Goal: Task Accomplishment & Management: Manage account settings

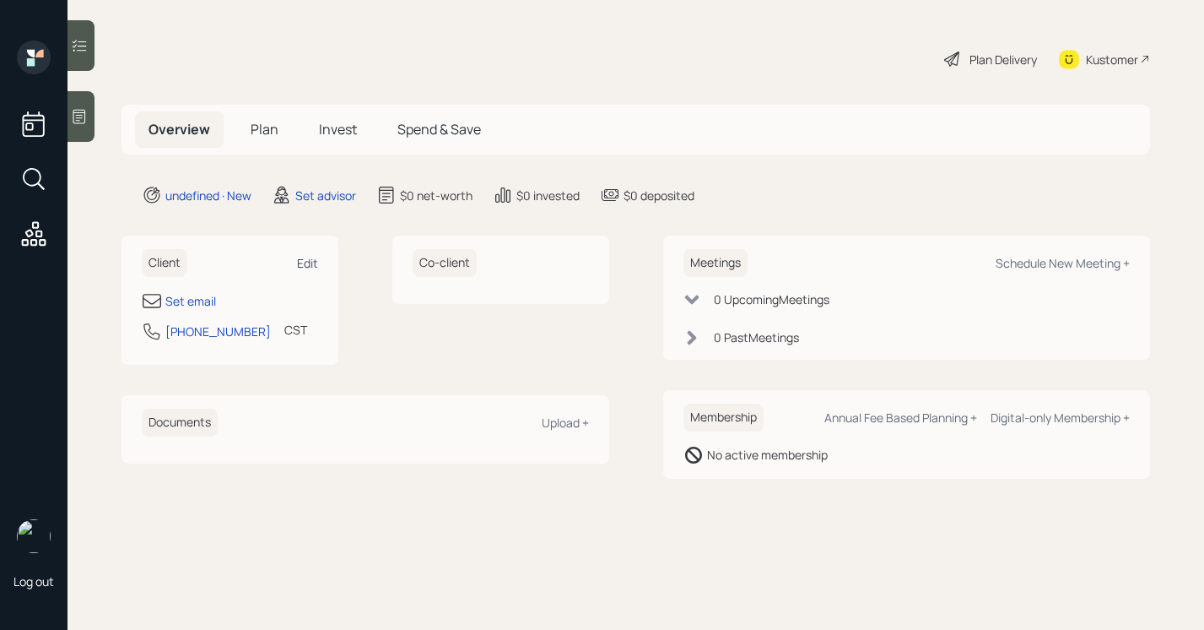
click at [311, 267] on div "Edit" at bounding box center [307, 263] width 21 height 16
select select "America/[GEOGRAPHIC_DATA]"
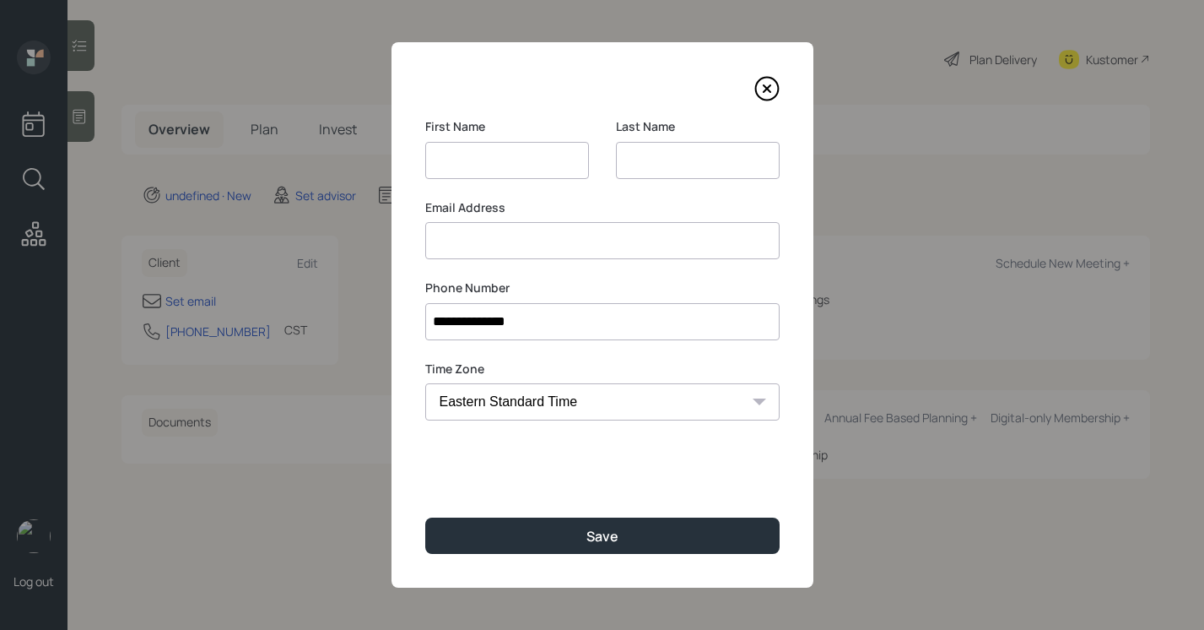
click at [684, 181] on div "Last Name" at bounding box center [698, 158] width 164 height 81
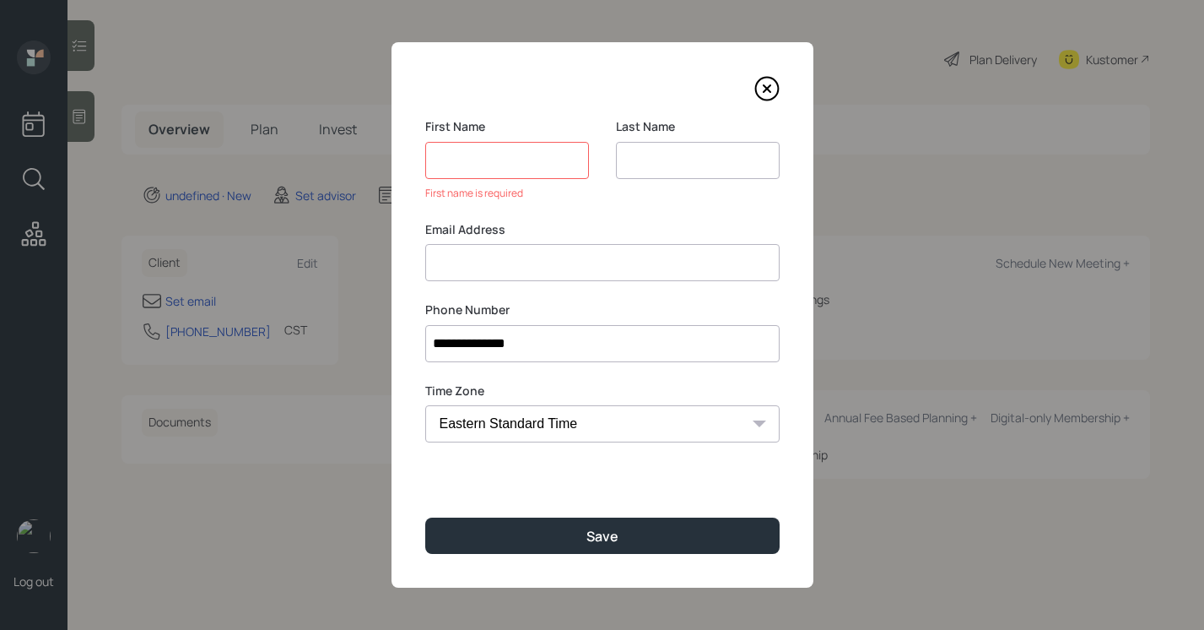
click at [670, 142] on input at bounding box center [698, 160] width 164 height 37
type input "[PERSON_NAME]"
click at [464, 148] on input at bounding box center [507, 160] width 164 height 37
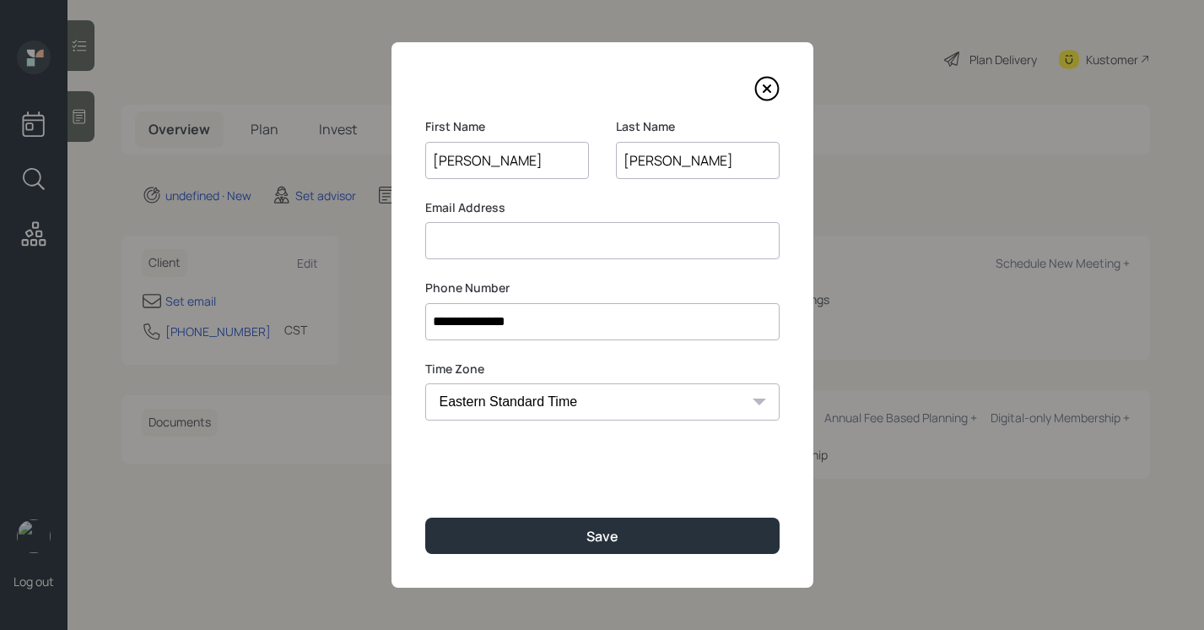
type input "[PERSON_NAME]"
click at [461, 214] on label "Email Address" at bounding box center [602, 207] width 354 height 17
click at [462, 241] on input at bounding box center [602, 240] width 354 height 37
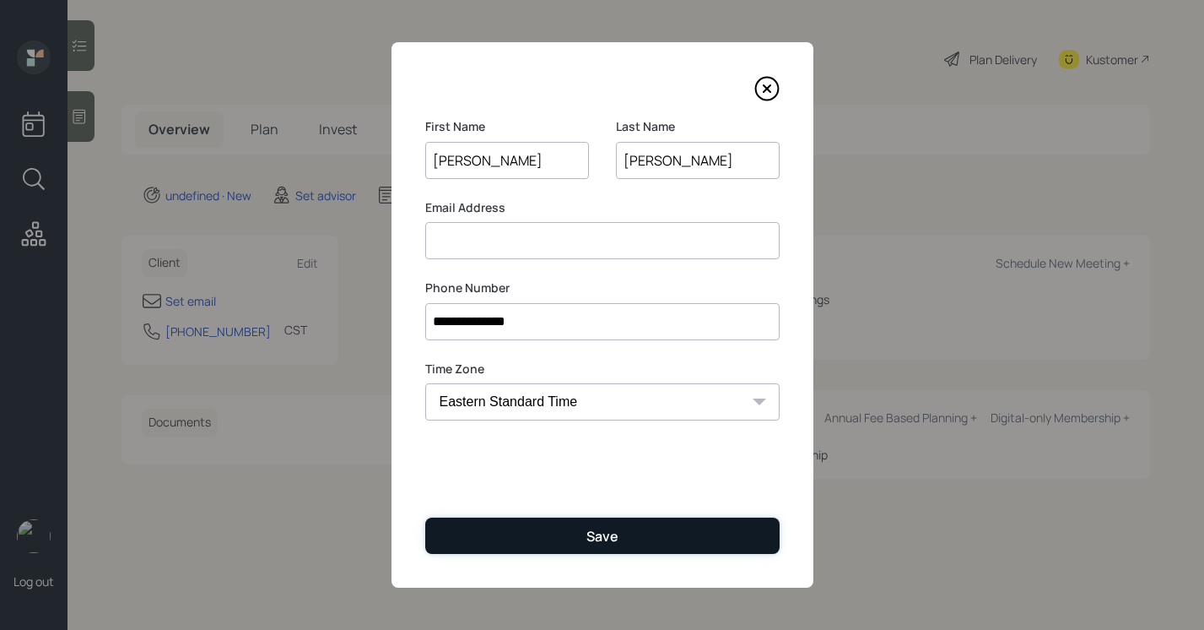
click at [458, 530] on button "Save" at bounding box center [602, 535] width 354 height 36
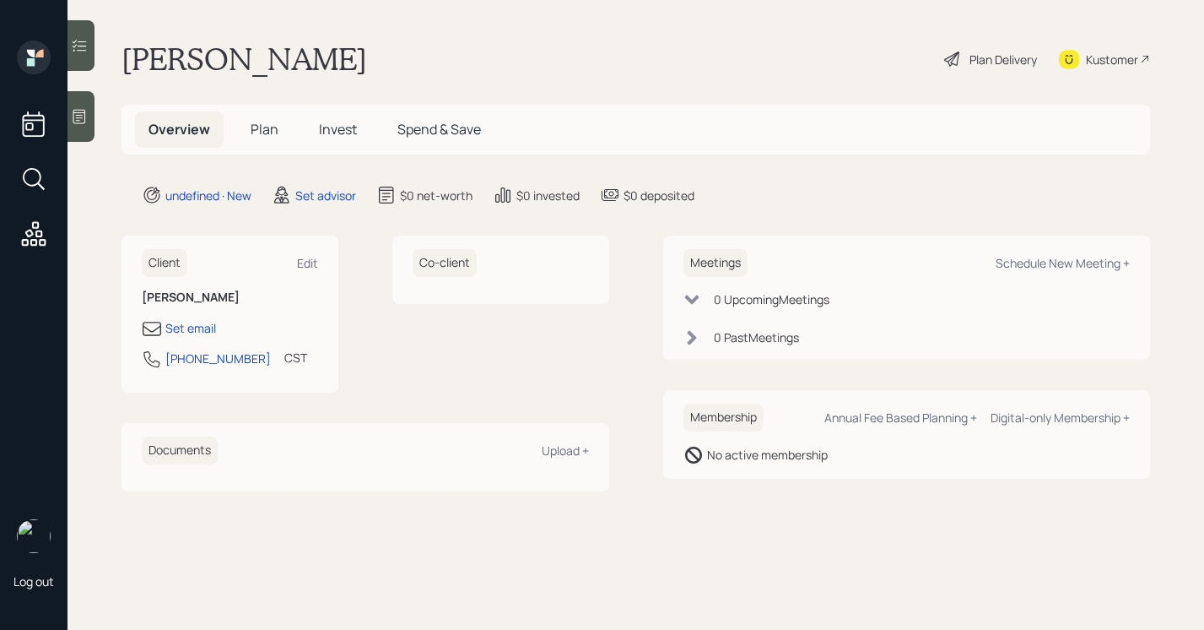
click at [89, 126] on div at bounding box center [81, 116] width 27 height 51
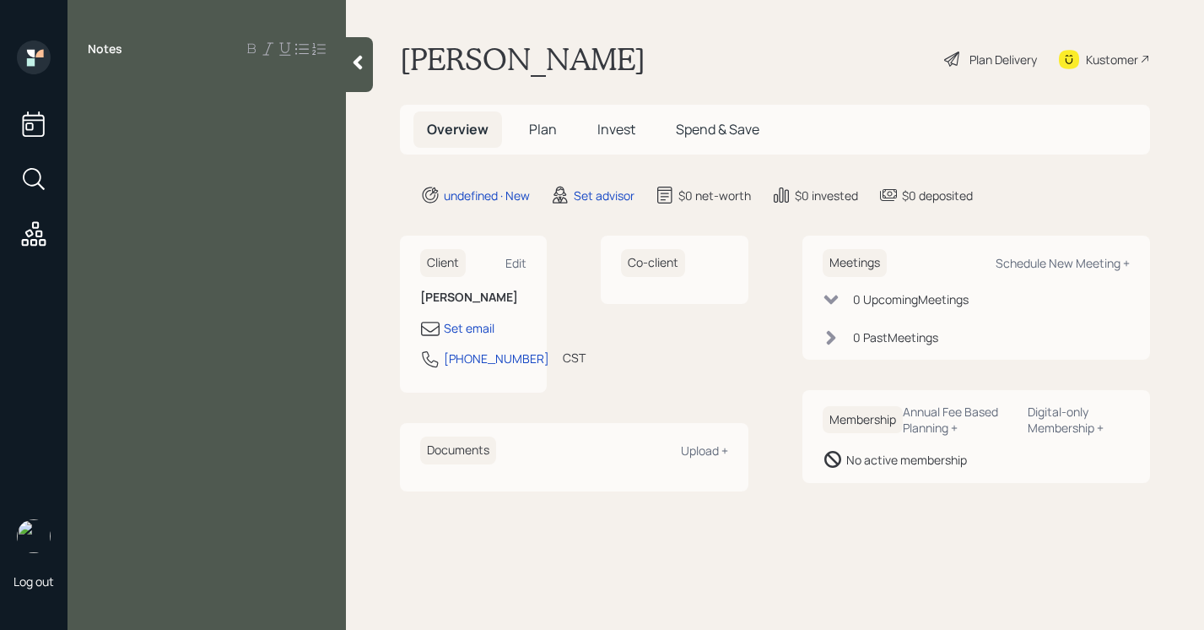
click at [377, 73] on main "[PERSON_NAME] Plan Delivery Kustomer Overview Plan Invest Spend & Save undefine…" at bounding box center [775, 315] width 858 height 630
click at [356, 69] on icon at bounding box center [357, 62] width 17 height 17
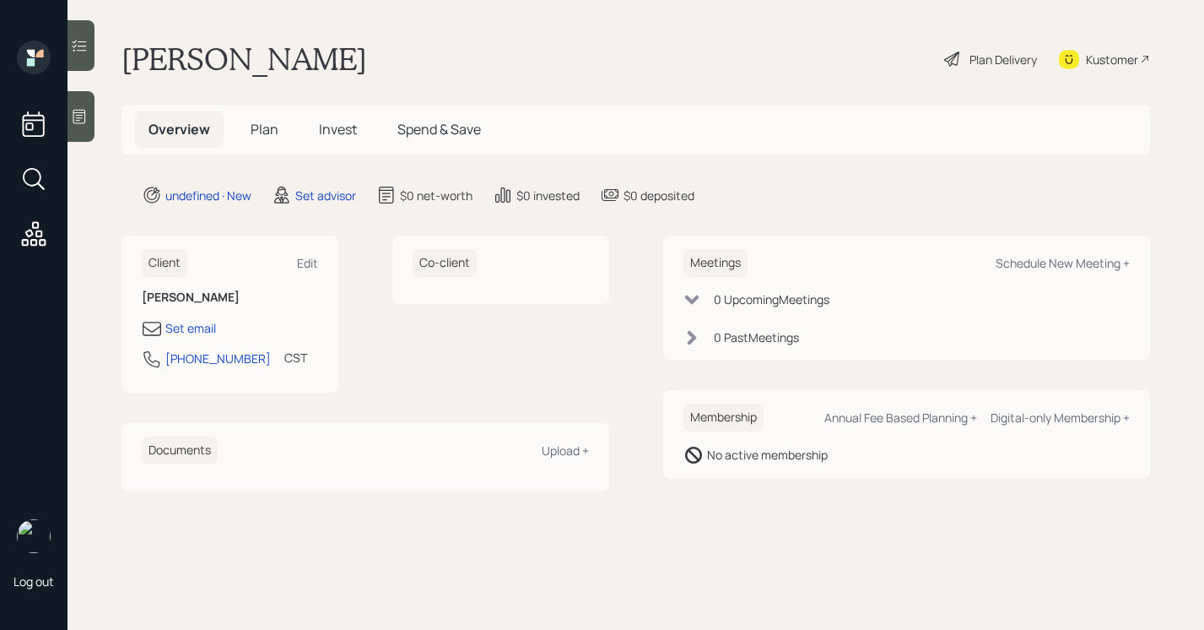
click at [95, 107] on main "[PERSON_NAME] Plan Delivery Kustomer Overview Plan Invest Spend & Save undefine…" at bounding box center [636, 315] width 1137 height 630
click at [79, 116] on icon at bounding box center [79, 116] width 17 height 17
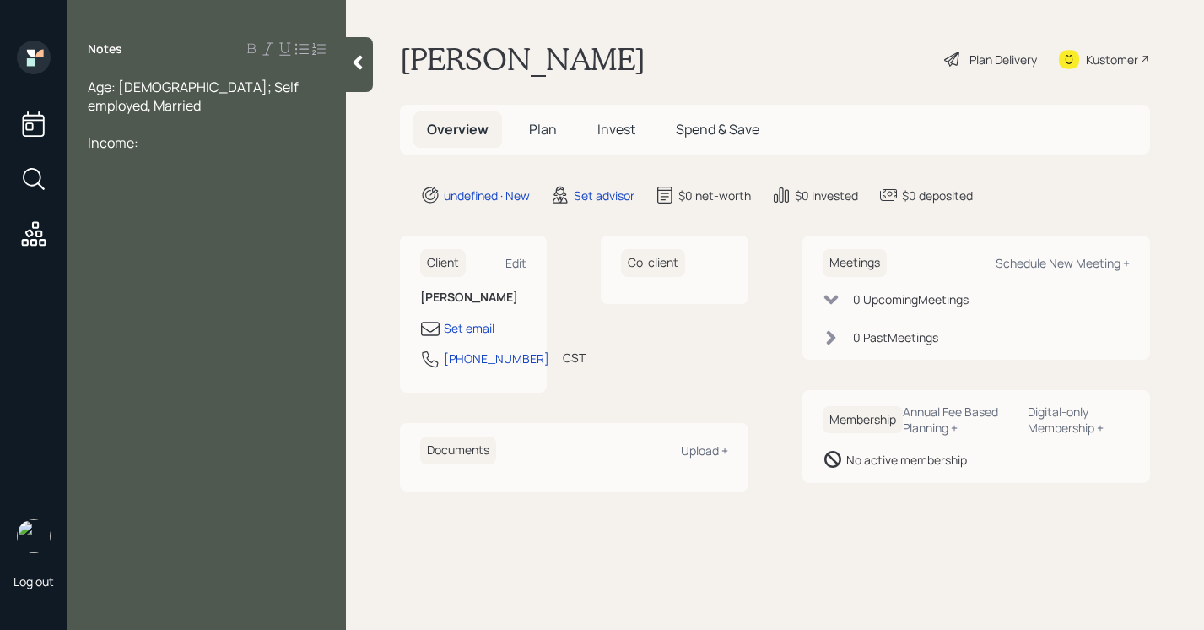
click at [302, 90] on div "Age: [DEMOGRAPHIC_DATA]; Self employed, Married" at bounding box center [207, 96] width 238 height 37
click at [181, 133] on div "Income:" at bounding box center [207, 142] width 238 height 19
click at [194, 152] on div at bounding box center [207, 161] width 238 height 19
click at [194, 170] on div "Income:" at bounding box center [207, 179] width 238 height 19
click at [89, 208] on span "14,000" at bounding box center [108, 217] width 41 height 19
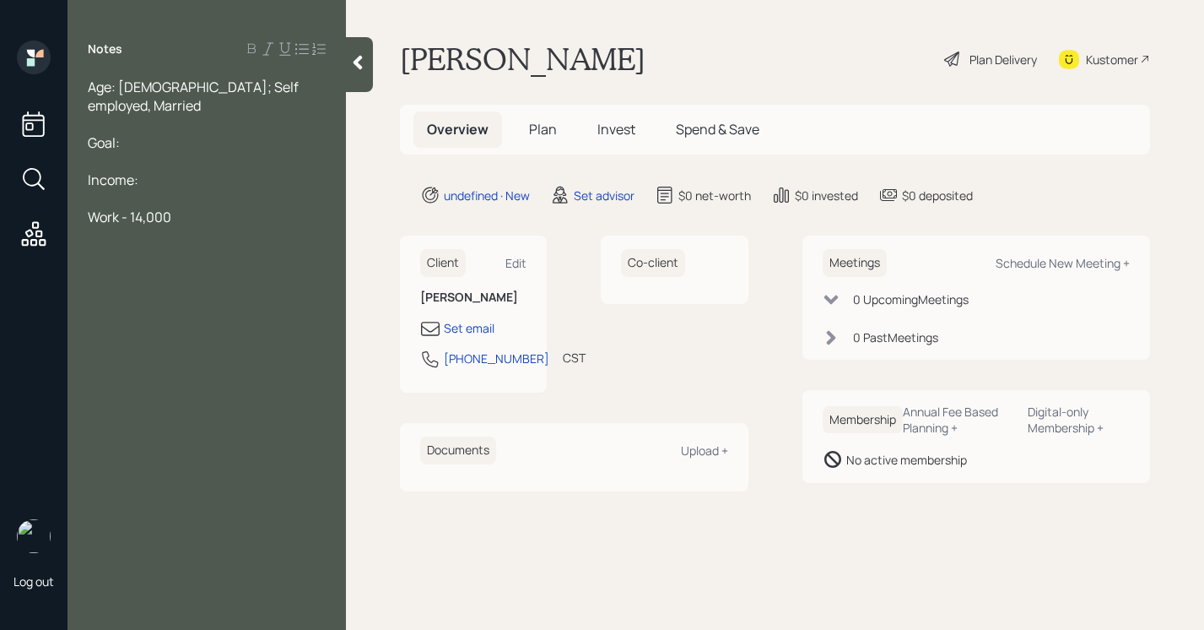
click at [226, 226] on div at bounding box center [207, 235] width 238 height 19
click at [169, 245] on div "Expense:" at bounding box center [207, 254] width 238 height 19
click at [159, 245] on div "Expense:" at bounding box center [207, 254] width 238 height 19
click at [180, 375] on div "Cash - 300K" at bounding box center [207, 384] width 238 height 19
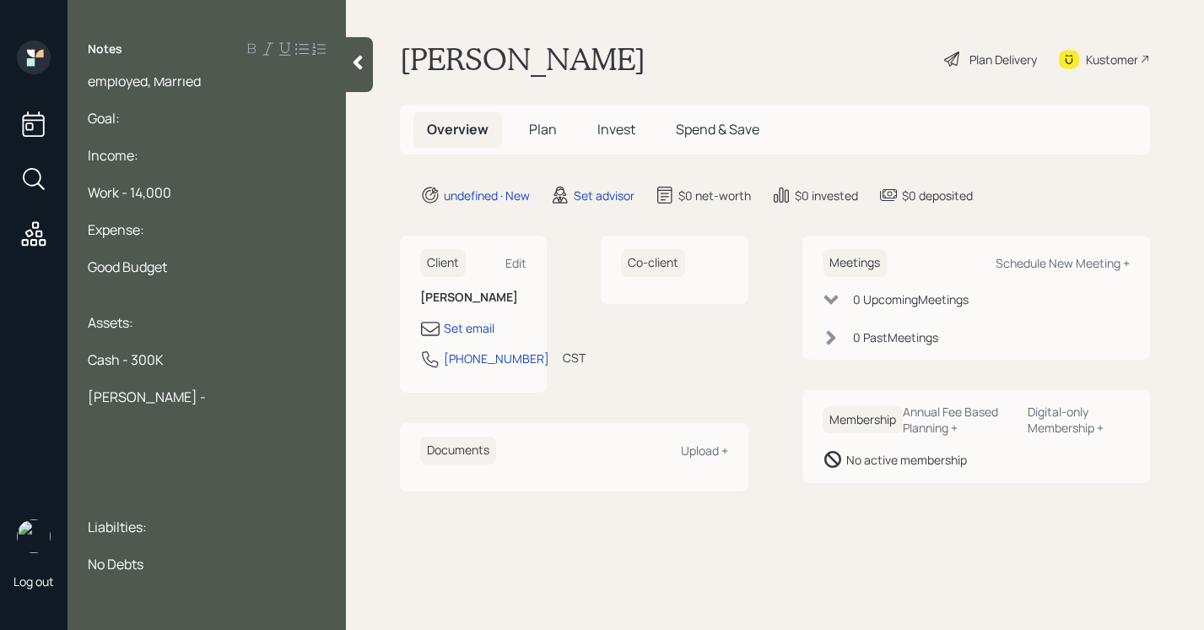
click at [179, 387] on span "[PERSON_NAME] -" at bounding box center [147, 396] width 118 height 19
click at [242, 387] on div "[PERSON_NAME] broker -" at bounding box center [207, 396] width 238 height 19
click at [184, 387] on span "[PERSON_NAME] broker - 125K" at bounding box center [184, 396] width 192 height 19
click at [236, 424] on div "Primary Residence -" at bounding box center [207, 433] width 238 height 19
click at [128, 480] on div at bounding box center [207, 489] width 238 height 19
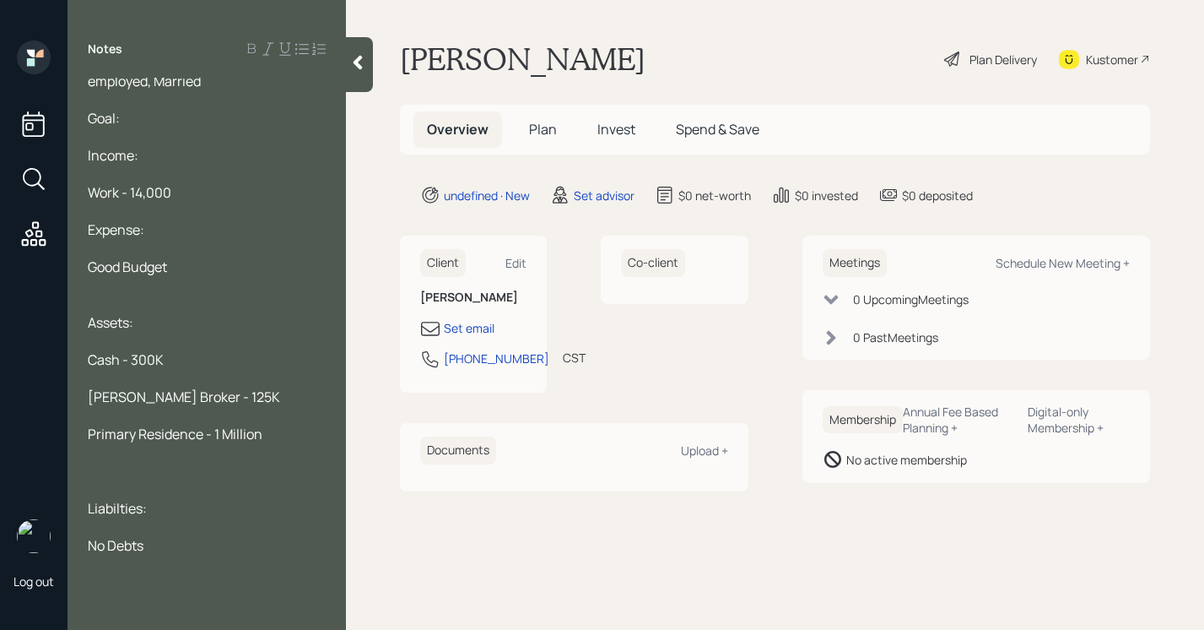
scroll to position [6, 0]
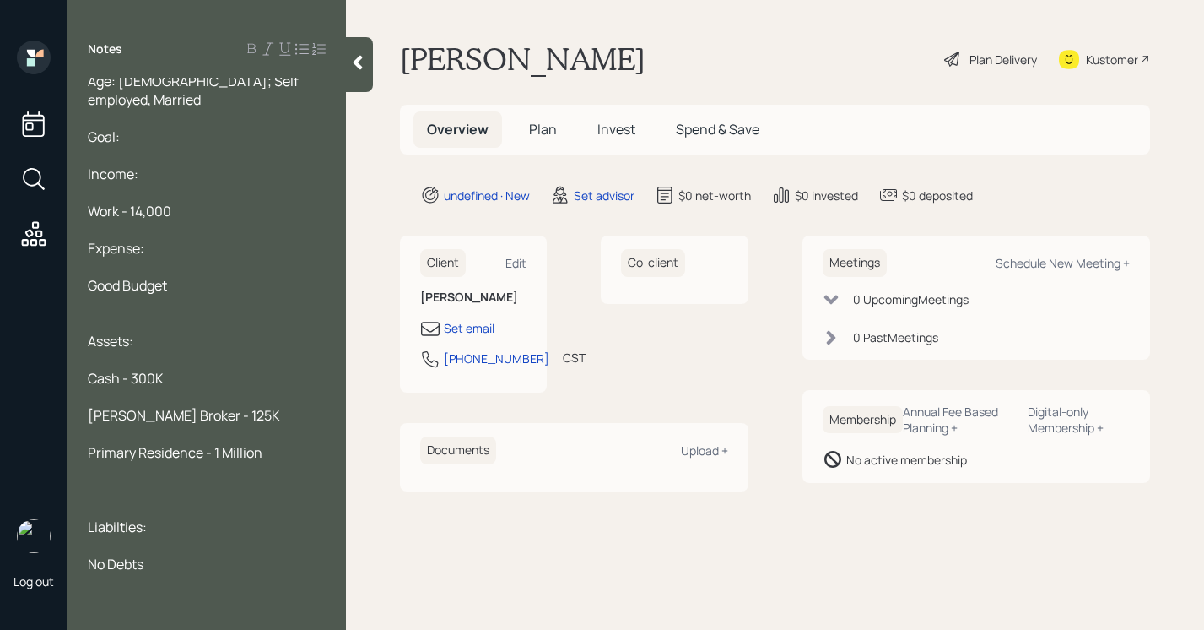
click at [179, 554] on div "No Debts" at bounding box center [207, 563] width 238 height 19
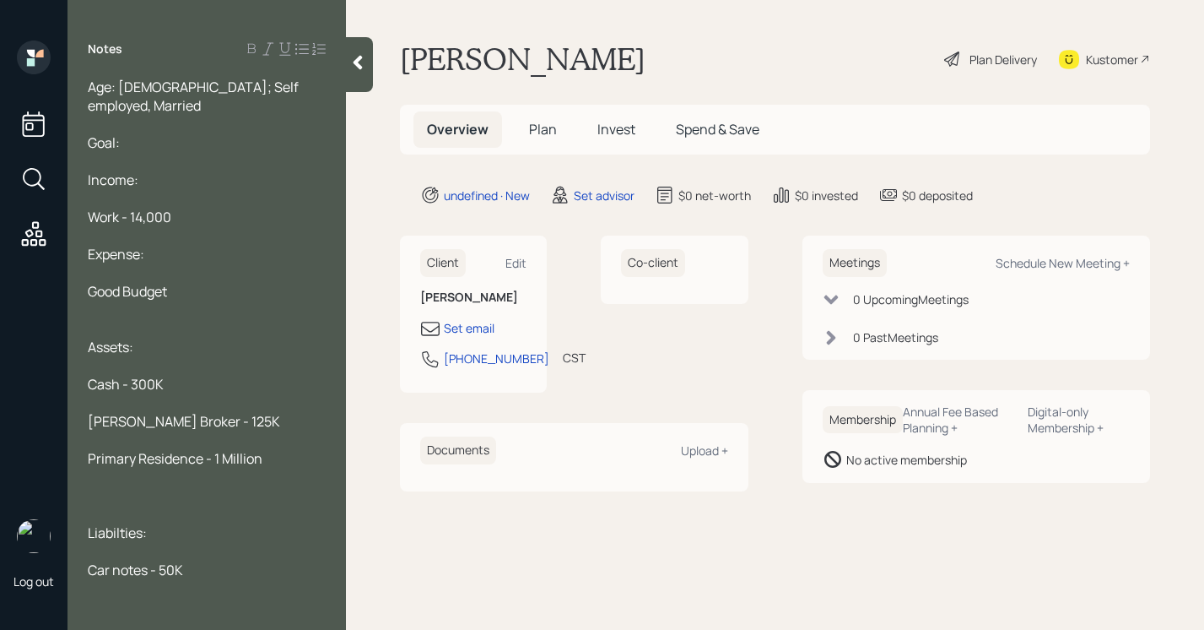
click at [170, 133] on div "Goal:" at bounding box center [207, 142] width 238 height 19
click at [342, 63] on div "Notes Age: [DEMOGRAPHIC_DATA]; Self employed, Married Goal: Gr Income: Work - 1…" at bounding box center [207, 325] width 278 height 569
click at [351, 64] on icon at bounding box center [357, 62] width 17 height 17
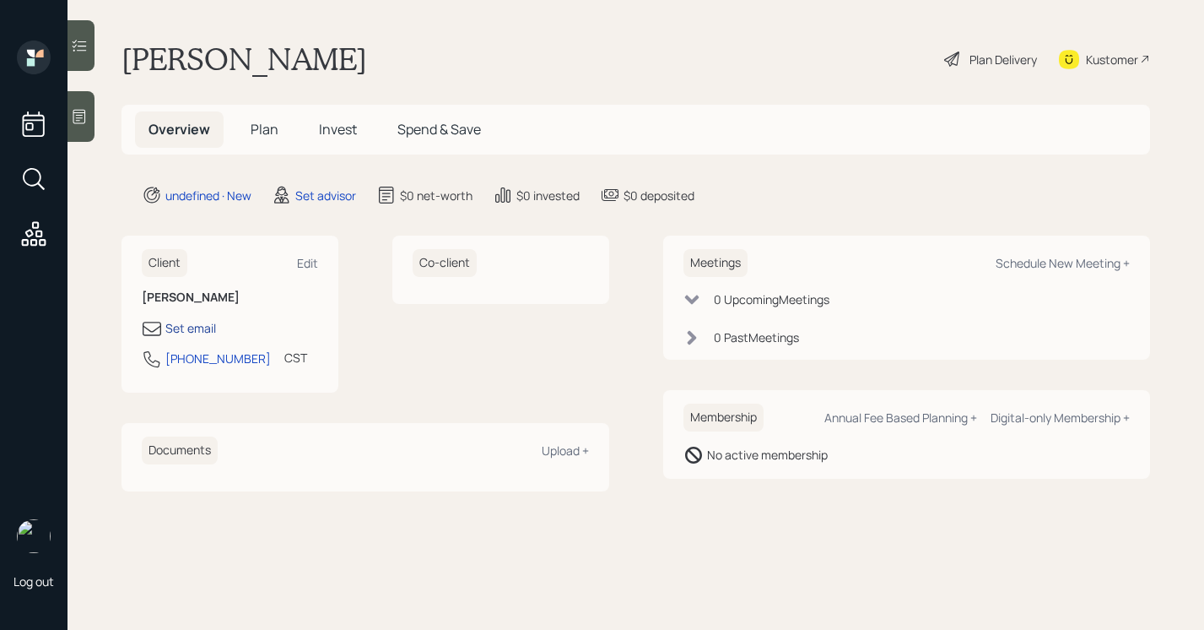
click at [187, 332] on div "Set email" at bounding box center [190, 328] width 51 height 18
select select "America/[GEOGRAPHIC_DATA]"
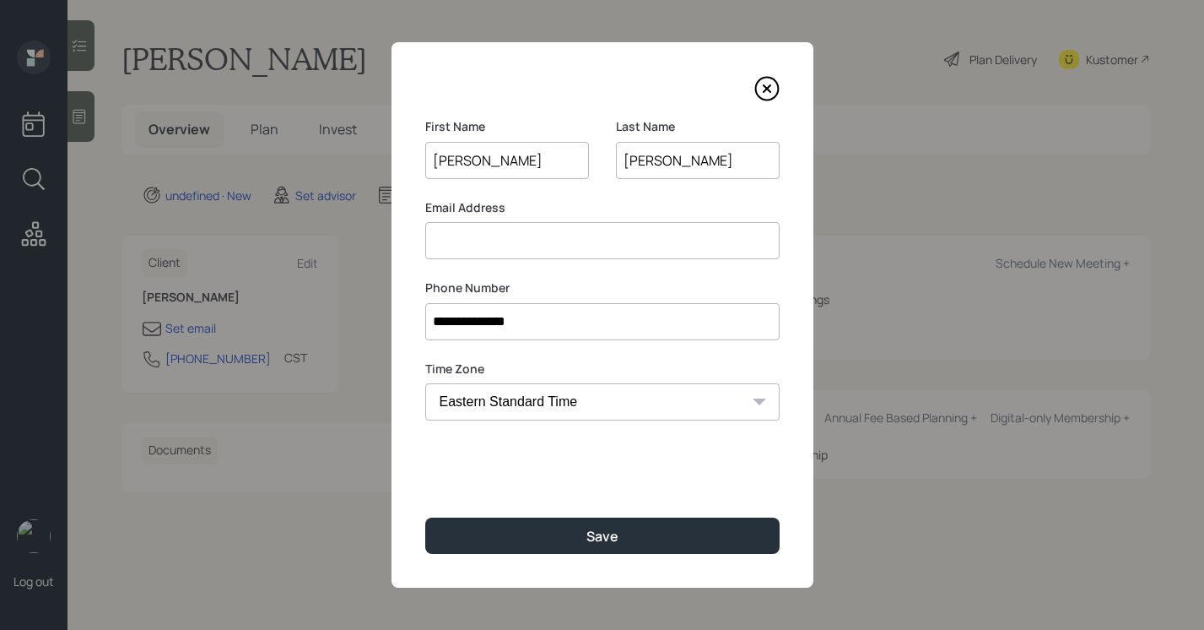
click at [495, 261] on div "**********" at bounding box center [603, 314] width 422 height 545
click at [495, 255] on input at bounding box center [602, 240] width 354 height 37
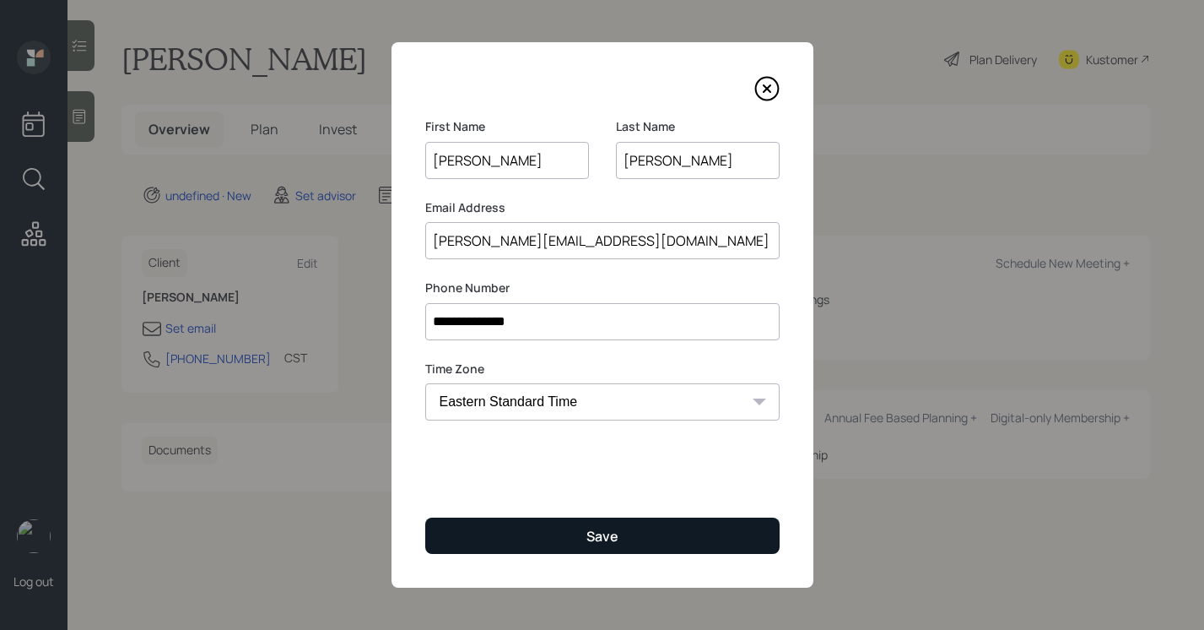
type input "[PERSON_NAME][EMAIL_ADDRESS][DOMAIN_NAME]"
click at [483, 517] on button "Save" at bounding box center [602, 535] width 354 height 36
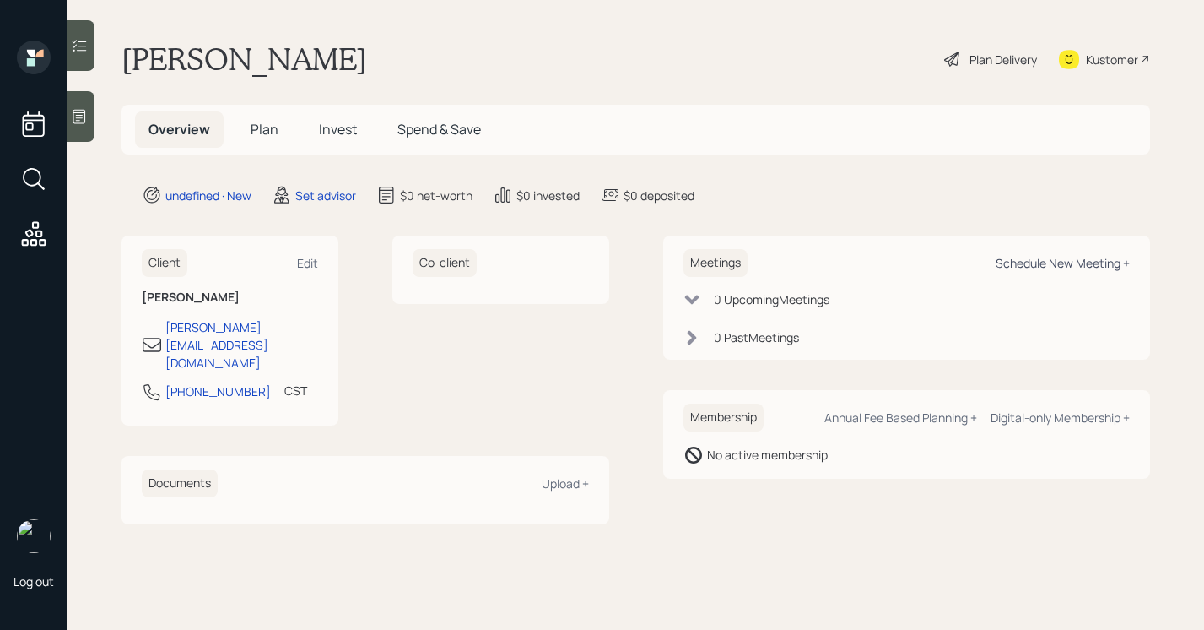
click at [1014, 258] on div "Schedule New Meeting +" at bounding box center [1063, 263] width 134 height 16
select select "round-[PERSON_NAME]"
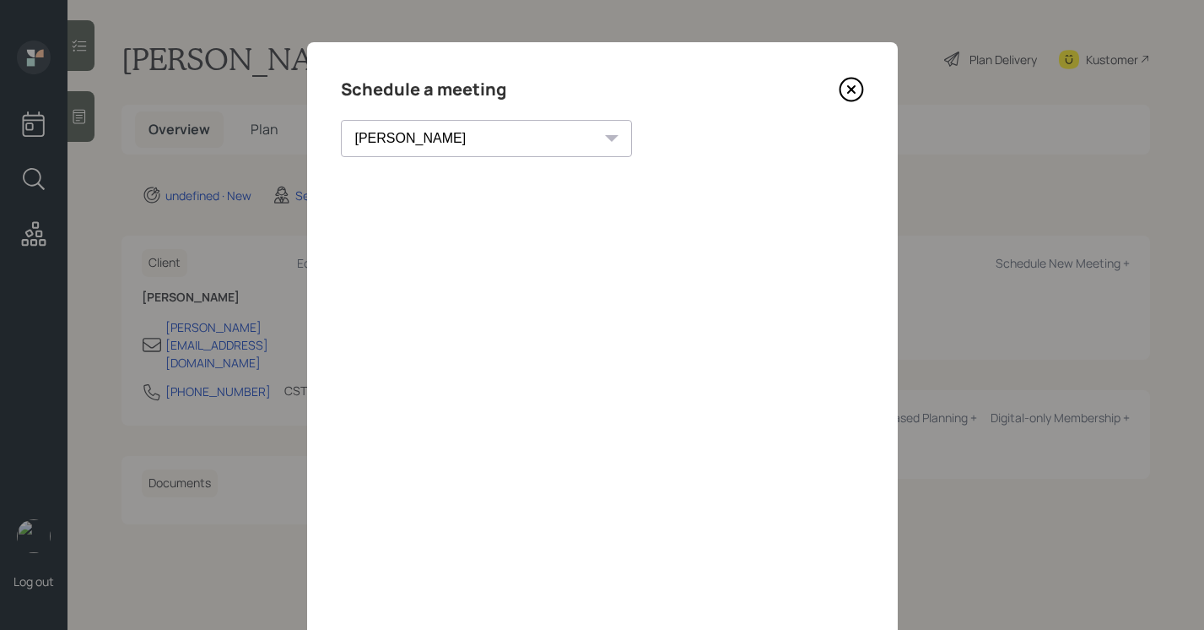
click at [845, 87] on icon at bounding box center [851, 89] width 25 height 25
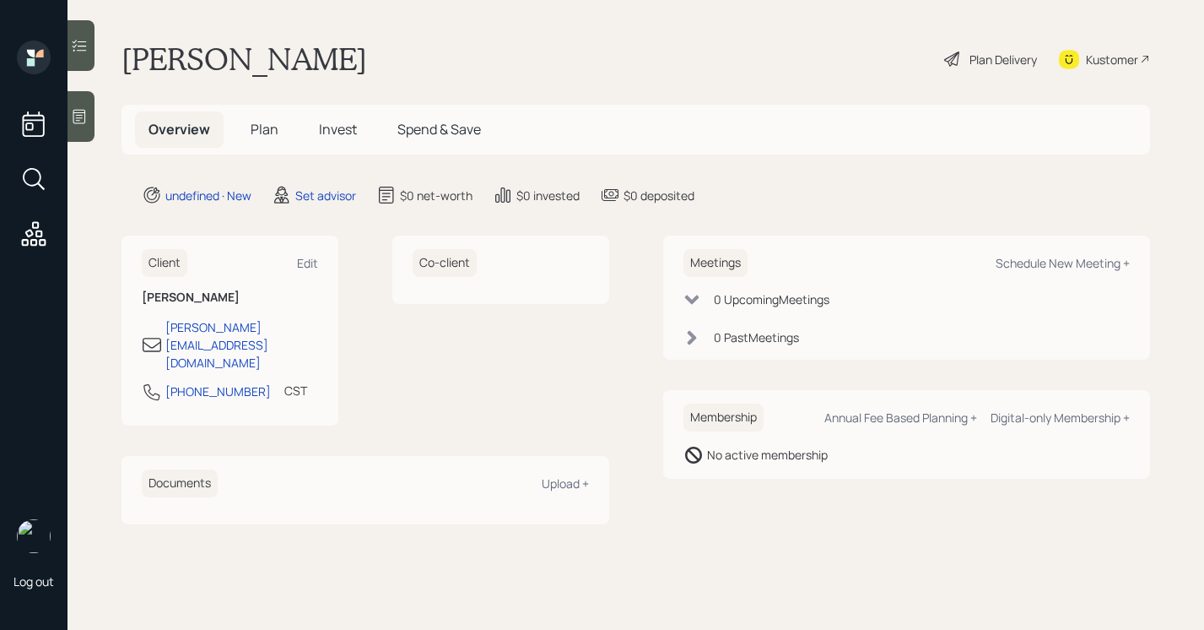
click at [94, 100] on div at bounding box center [81, 116] width 27 height 51
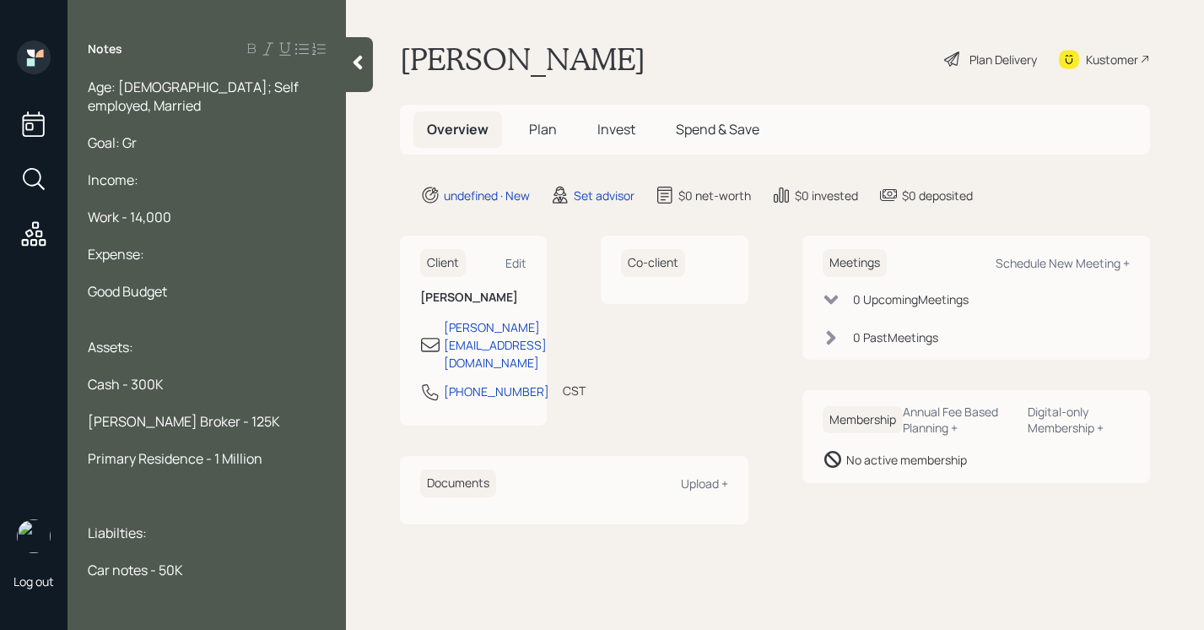
click at [157, 133] on div "Goal: Gr" at bounding box center [207, 142] width 238 height 19
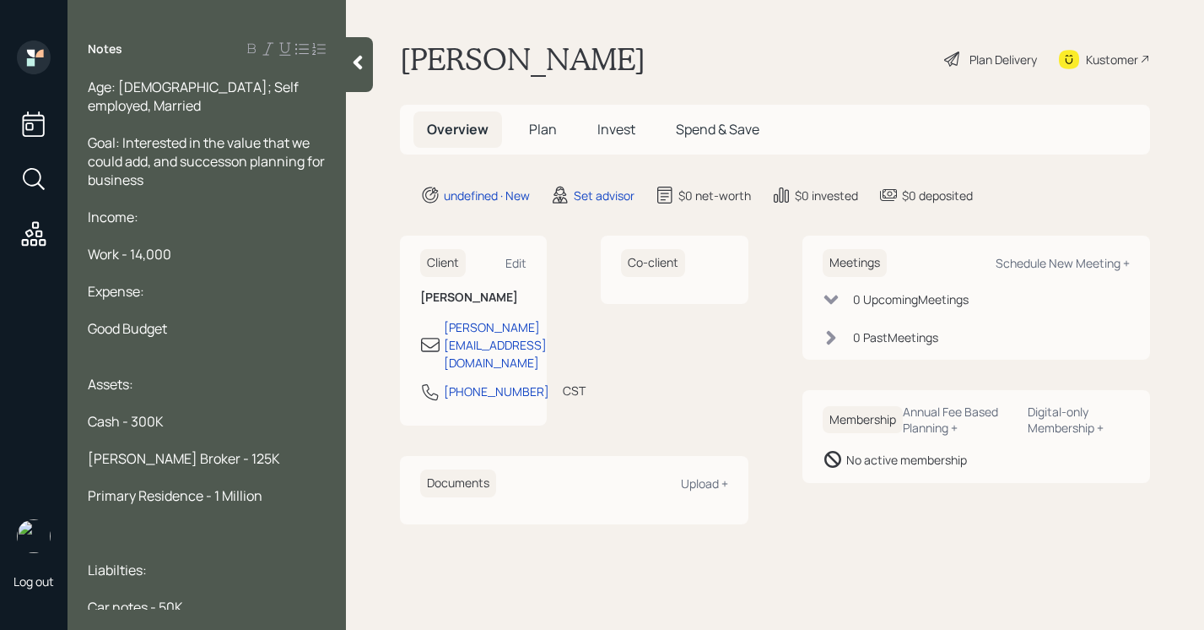
click at [209, 133] on span "Goal: Interested in the value that we could add, and successon planning for bus…" at bounding box center [208, 161] width 240 height 56
click at [213, 143] on span "Goal: Interested in the value that we could add, and successon planning for bus…" at bounding box center [208, 161] width 240 height 56
click at [153, 208] on div "Income:" at bounding box center [207, 217] width 238 height 19
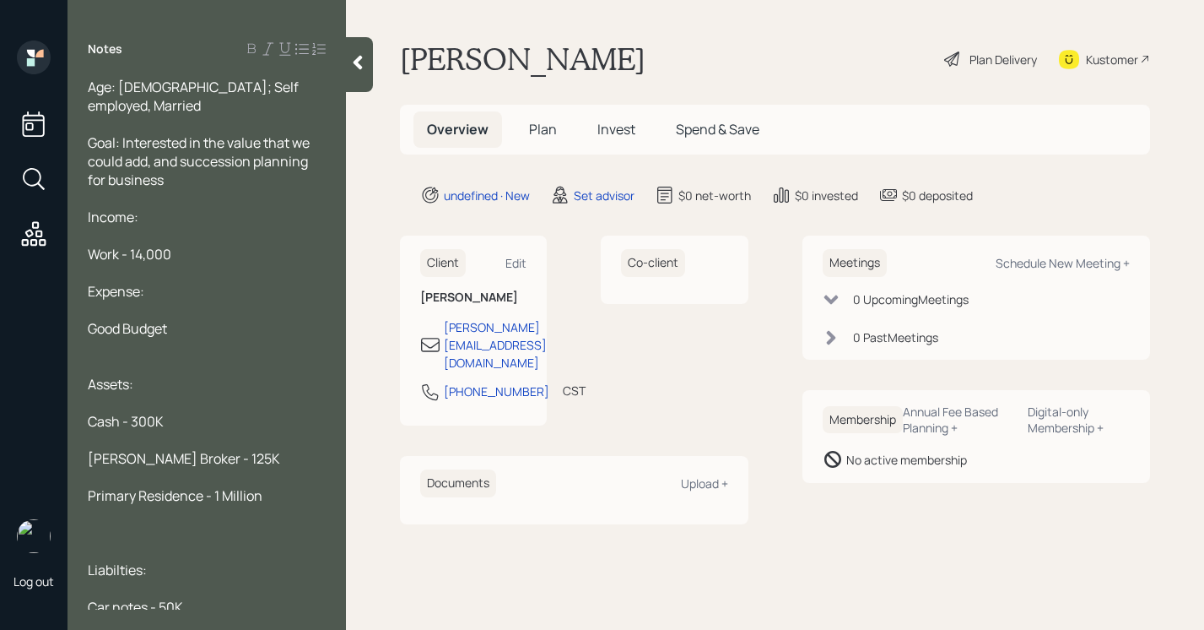
click at [206, 159] on div "Goal: Interested in the value that we could add, and succession planning for bu…" at bounding box center [207, 161] width 238 height 56
click at [122, 560] on span "Liabilties:" at bounding box center [117, 569] width 59 height 19
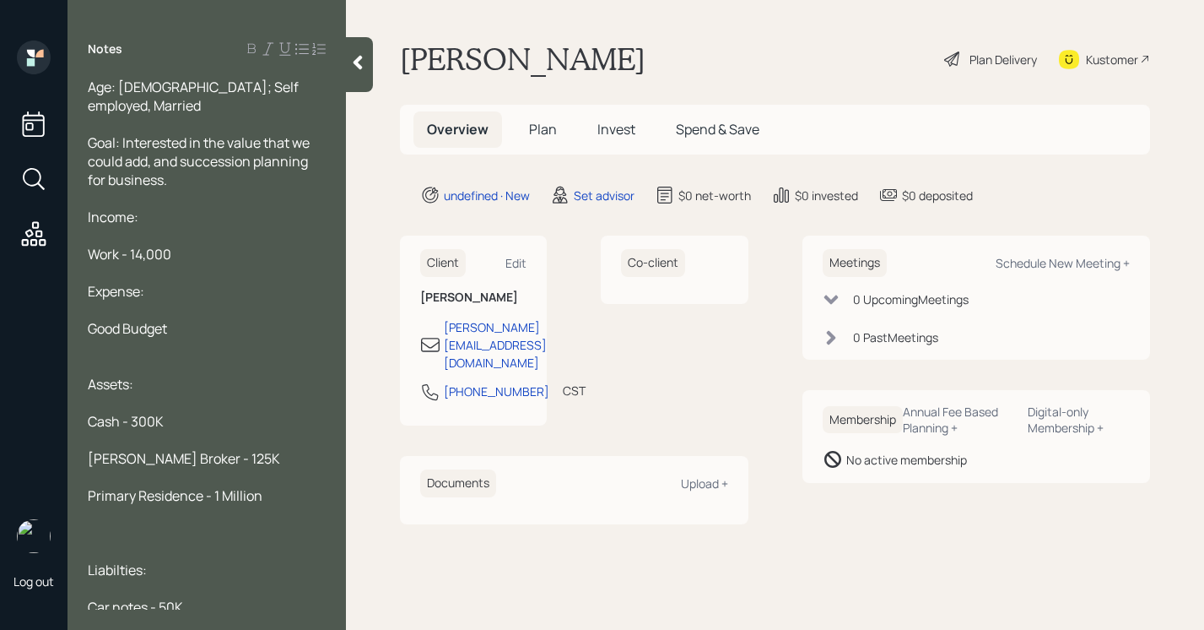
click at [122, 560] on span "Liabilties:" at bounding box center [117, 569] width 59 height 19
click at [101, 560] on span "Liabilties:" at bounding box center [117, 569] width 59 height 19
click at [237, 486] on span "Primary Residence - 1 Million" at bounding box center [175, 495] width 175 height 19
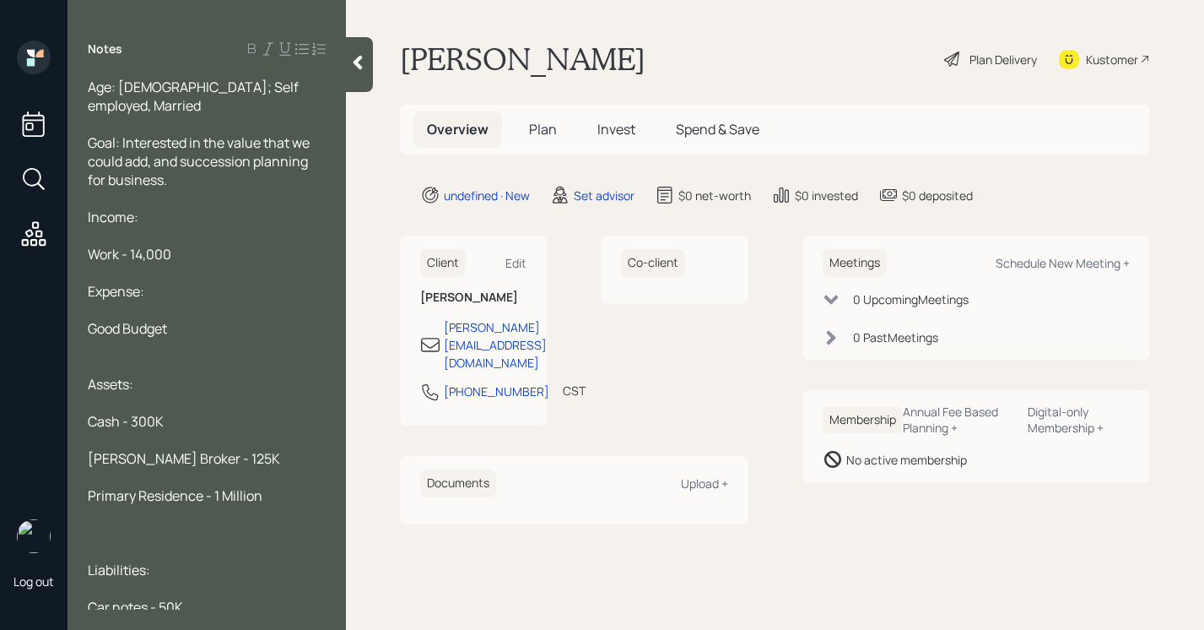
click at [358, 61] on icon at bounding box center [358, 63] width 9 height 14
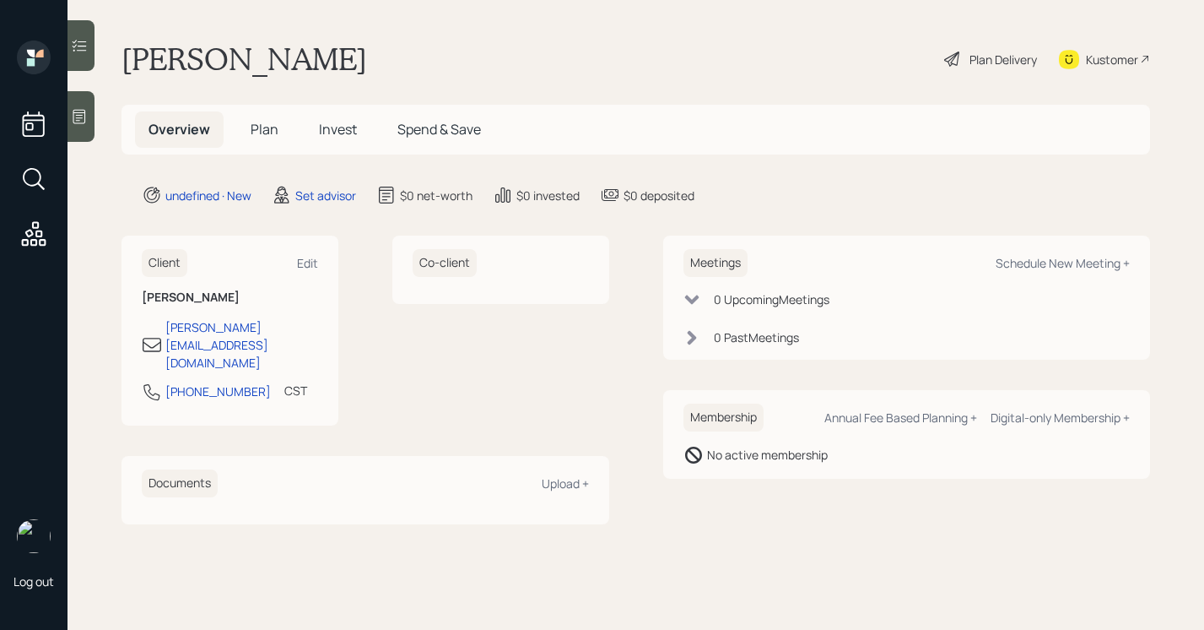
click at [455, 390] on div "Co-client" at bounding box center [500, 330] width 217 height 190
